Goal: Book appointment/travel/reservation

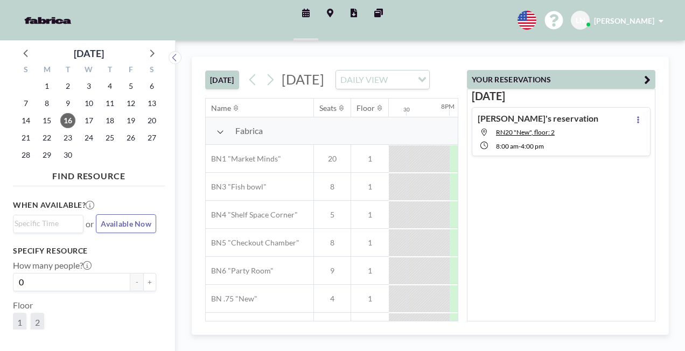
scroll to position [0, 1681]
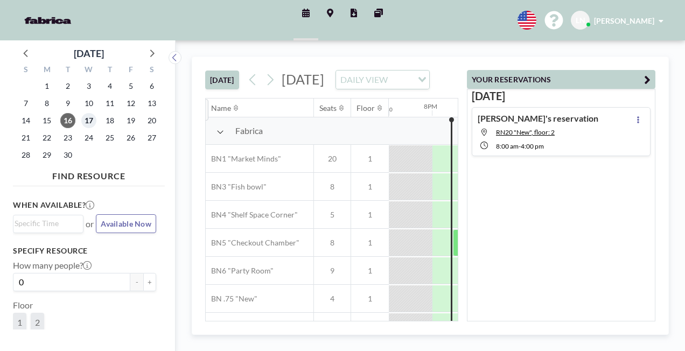
click at [88, 122] on span "17" at bounding box center [88, 120] width 15 height 15
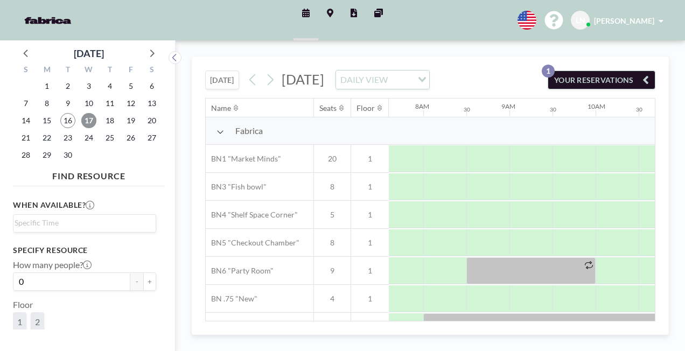
scroll to position [0, 653]
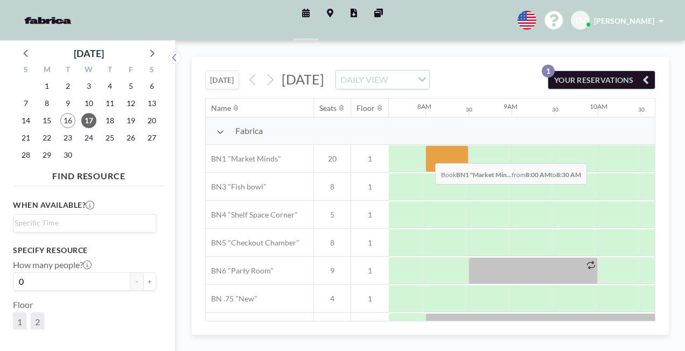
click at [427, 169] on div at bounding box center [447, 158] width 43 height 27
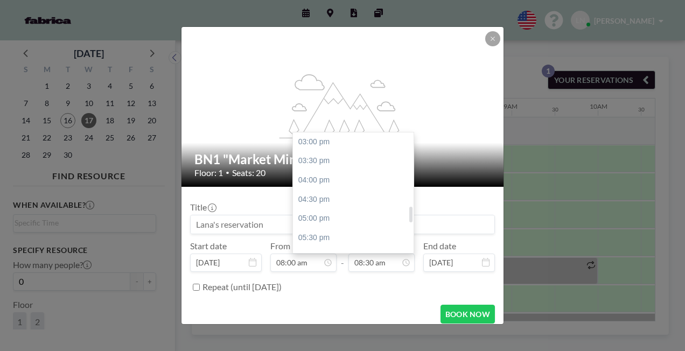
scroll to position [551, 0]
drag, startPoint x: 408, startPoint y: 184, endPoint x: 408, endPoint y: 214, distance: 30.2
click at [410, 214] on div at bounding box center [411, 213] width 3 height 16
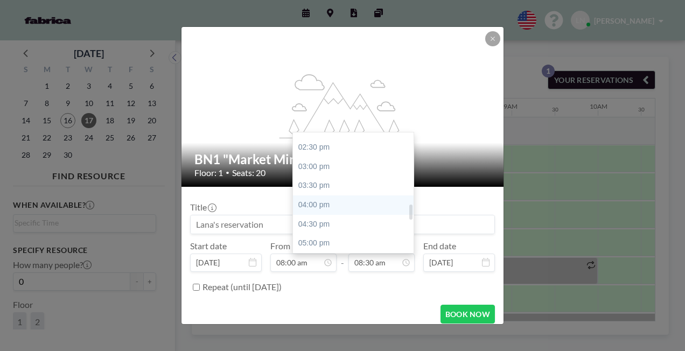
click at [325, 206] on div "04:00 pm" at bounding box center [356, 205] width 126 height 19
type input "04:00 pm"
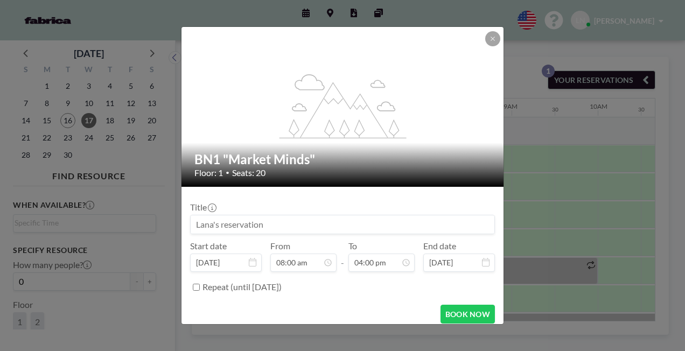
scroll to position [614, 0]
click at [447, 314] on button "BOOK NOW" at bounding box center [468, 314] width 54 height 19
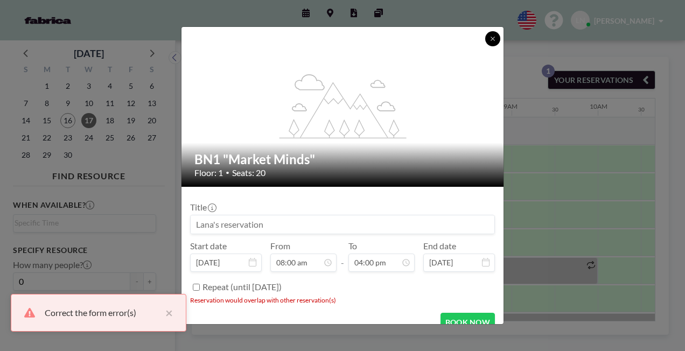
click at [494, 40] on icon at bounding box center [493, 39] width 6 height 6
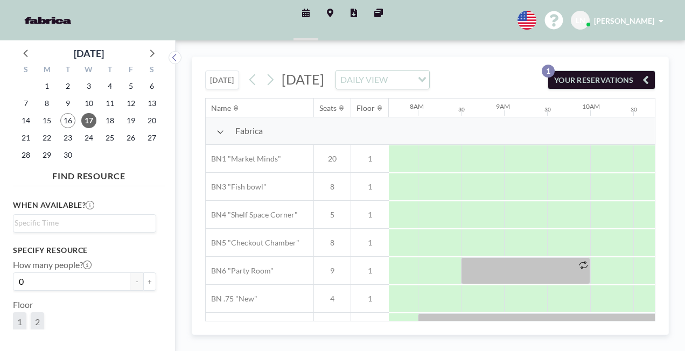
scroll to position [0, 659]
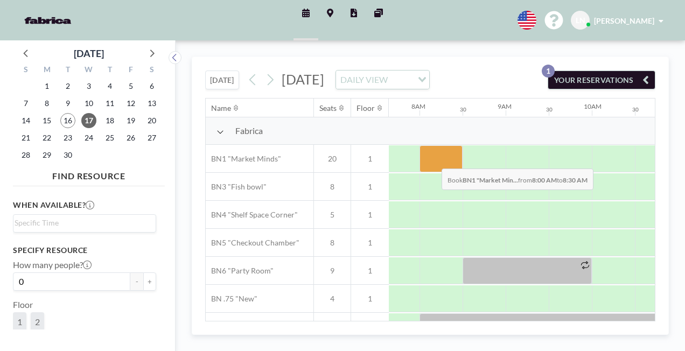
click at [433, 172] on div at bounding box center [441, 158] width 43 height 27
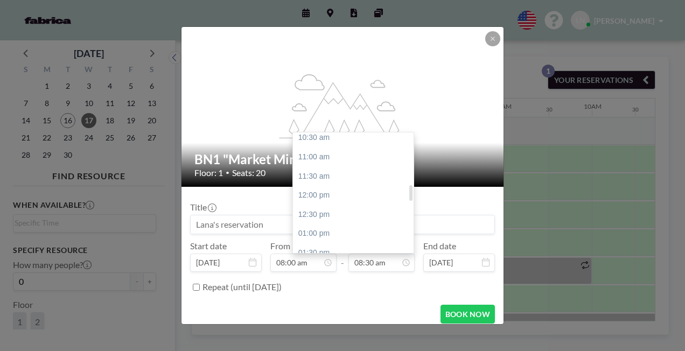
scroll to position [411, 0]
drag, startPoint x: 407, startPoint y: 184, endPoint x: 408, endPoint y: 196, distance: 11.9
click at [410, 196] on div at bounding box center [411, 194] width 3 height 16
click at [337, 225] on div "01:00 pm" at bounding box center [356, 229] width 126 height 19
type input "01:00 pm"
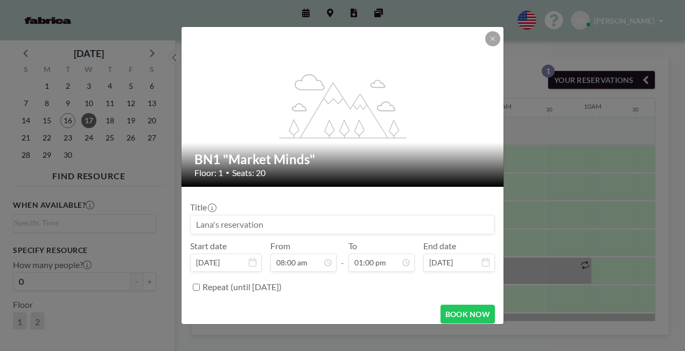
scroll to position [498, 0]
click at [450, 311] on button "BOOK NOW" at bounding box center [468, 314] width 54 height 19
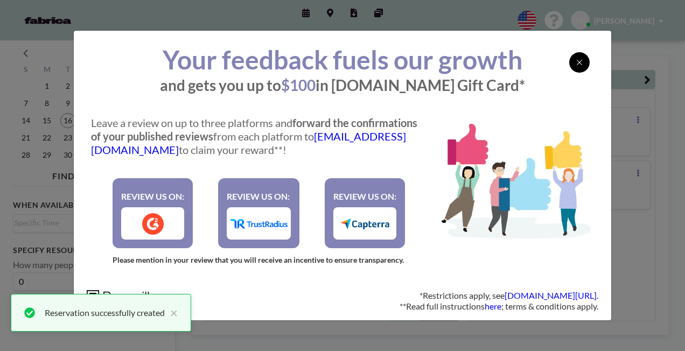
click at [574, 60] on div at bounding box center [580, 62] width 20 height 20
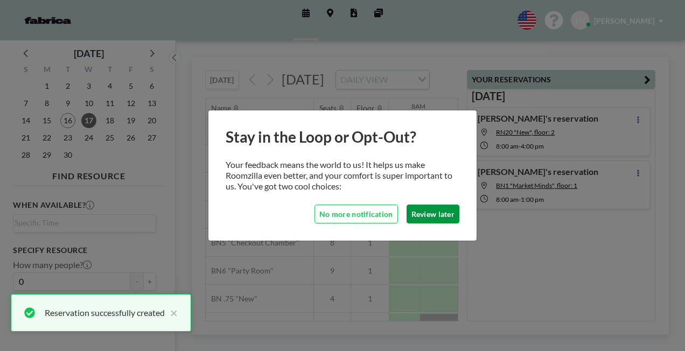
click at [431, 211] on button "Review later" at bounding box center [433, 214] width 53 height 19
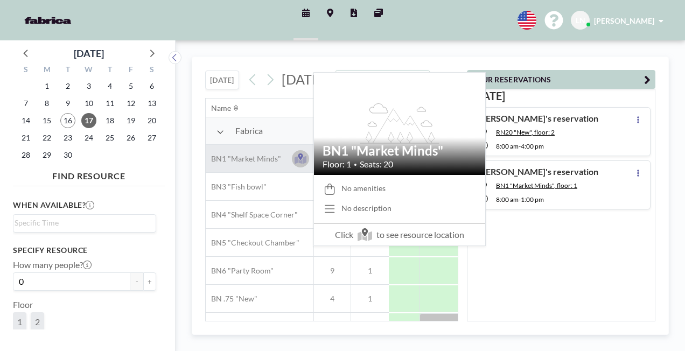
click at [300, 160] on icon at bounding box center [300, 157] width 5 height 6
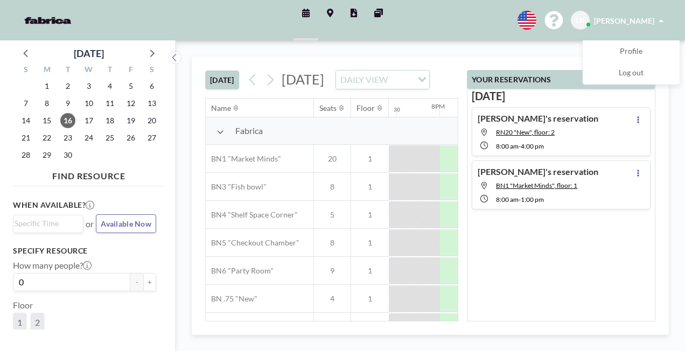
scroll to position [0, 1681]
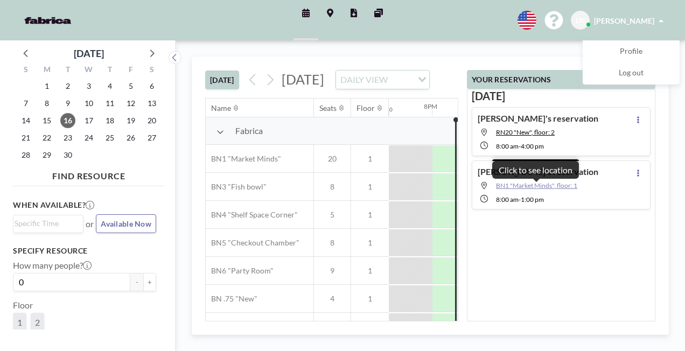
click at [545, 183] on span "BN1 "Market Minds", floor: 1" at bounding box center [536, 186] width 81 height 8
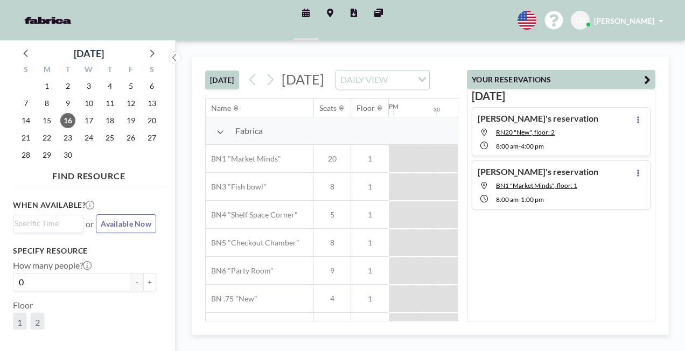
scroll to position [0, 1681]
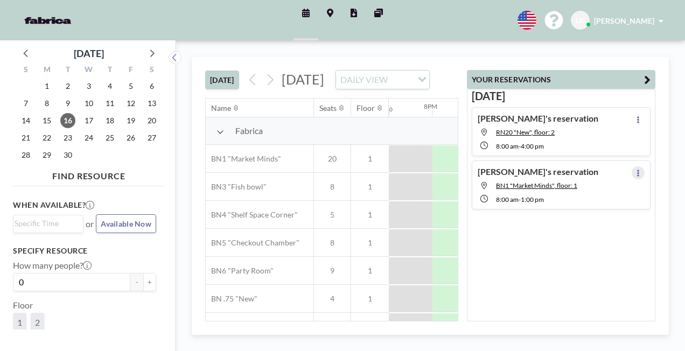
click at [636, 170] on icon at bounding box center [638, 173] width 4 height 7
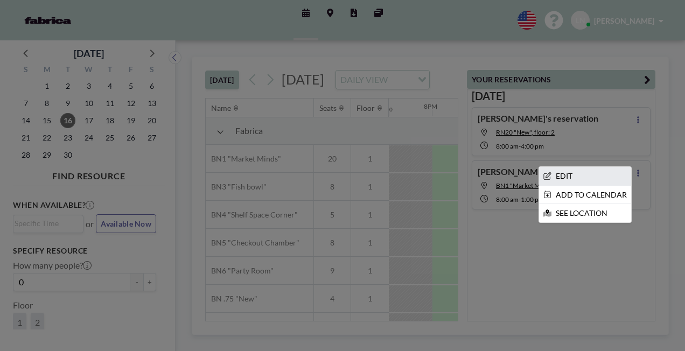
click at [583, 171] on li "EDIT" at bounding box center [585, 176] width 92 height 18
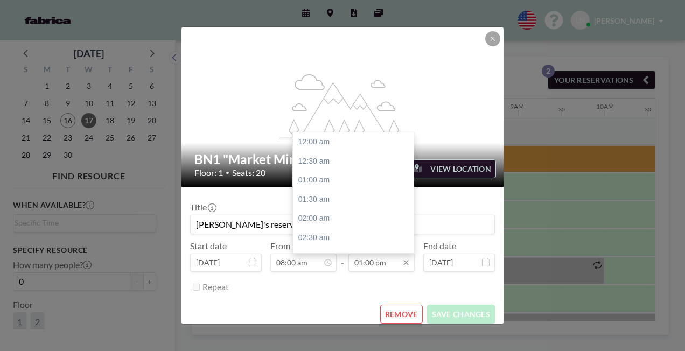
scroll to position [498, 0]
click at [315, 161] on div "01:30 pm" at bounding box center [356, 161] width 126 height 19
type input "01:30 pm"
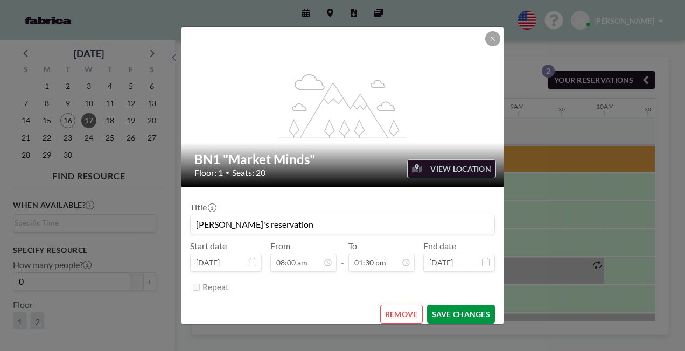
click at [453, 314] on button "SAVE CHANGES" at bounding box center [461, 314] width 68 height 19
